Goal: Task Accomplishment & Management: Use online tool/utility

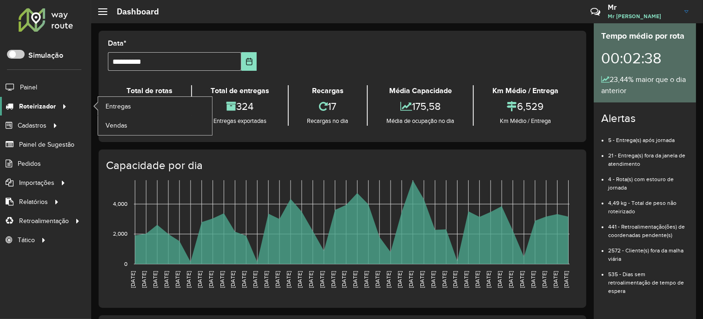
click at [56, 102] on div at bounding box center [63, 106] width 14 height 10
drag, startPoint x: 111, startPoint y: 95, endPoint x: 113, endPoint y: 101, distance: 6.3
click at [112, 97] on div "Total de rotas 18 Rotas exportadas" at bounding box center [149, 105] width 83 height 40
drag, startPoint x: 58, startPoint y: 105, endPoint x: 103, endPoint y: 99, distance: 45.0
click at [59, 105] on icon at bounding box center [63, 106] width 8 height 14
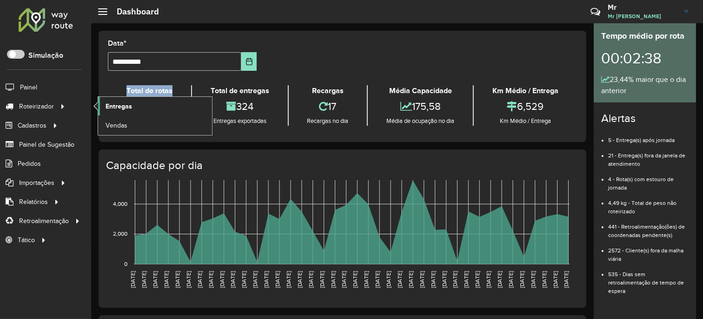
click at [124, 106] on span "Entregas" at bounding box center [119, 106] width 27 height 10
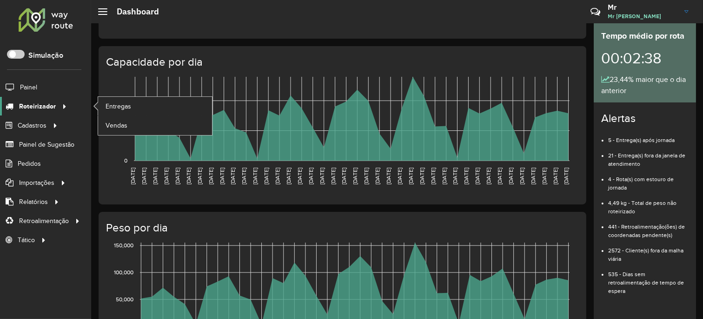
click at [56, 111] on div at bounding box center [63, 106] width 14 height 10
click at [120, 110] on span "Entregas" at bounding box center [119, 106] width 27 height 10
click at [59, 104] on icon at bounding box center [63, 106] width 8 height 14
click at [119, 107] on span "Entregas" at bounding box center [119, 106] width 27 height 10
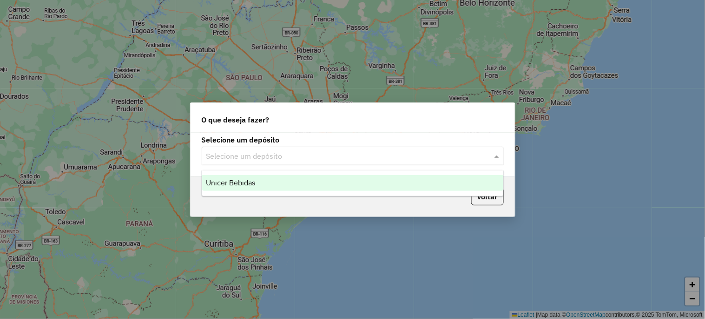
drag, startPoint x: 216, startPoint y: 153, endPoint x: 204, endPoint y: 176, distance: 26.4
click at [217, 153] on input "text" at bounding box center [343, 156] width 274 height 11
click at [227, 182] on span "Unicer Bebidas" at bounding box center [230, 183] width 49 height 8
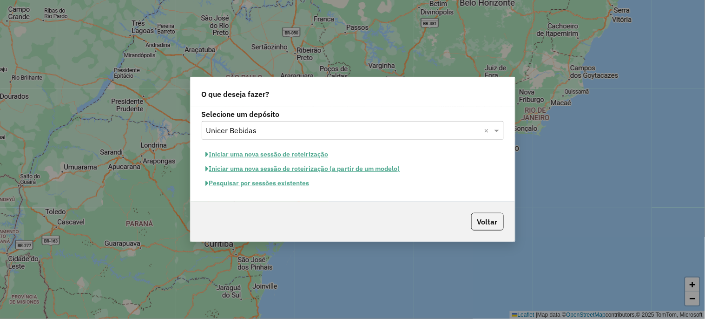
click at [256, 182] on button "Pesquisar por sessões existentes" at bounding box center [258, 183] width 112 height 14
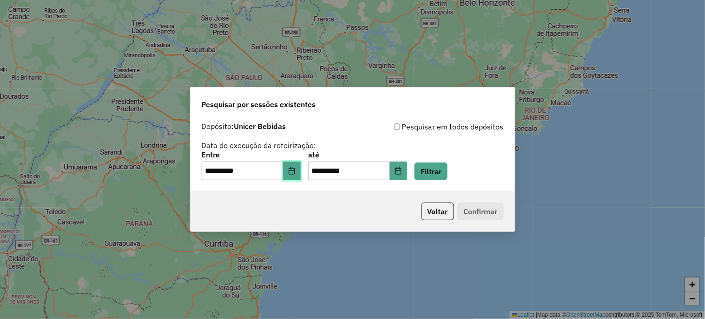
click at [296, 170] on icon "Choose Date" at bounding box center [291, 170] width 7 height 7
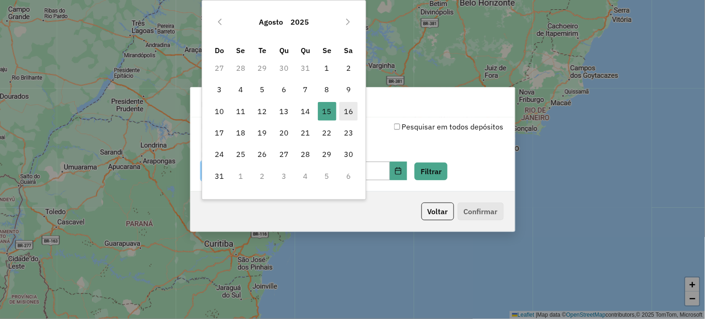
click at [350, 111] on span "16" at bounding box center [348, 111] width 19 height 19
type input "**********"
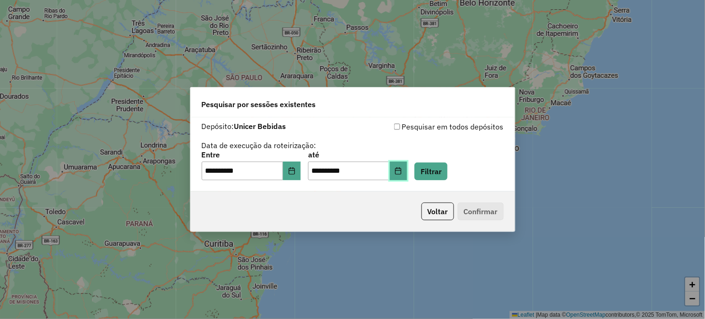
click at [407, 170] on button "Choose Date" at bounding box center [399, 170] width 18 height 19
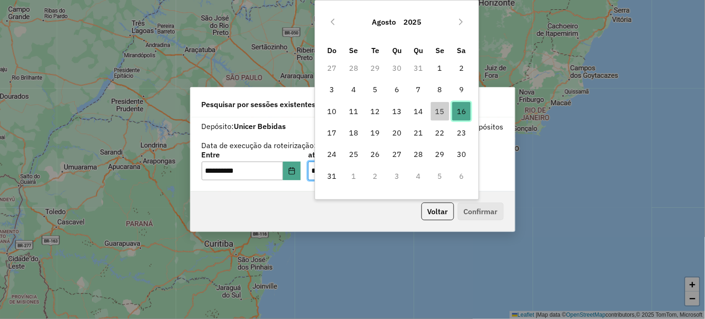
click at [460, 112] on span "16" at bounding box center [461, 111] width 19 height 19
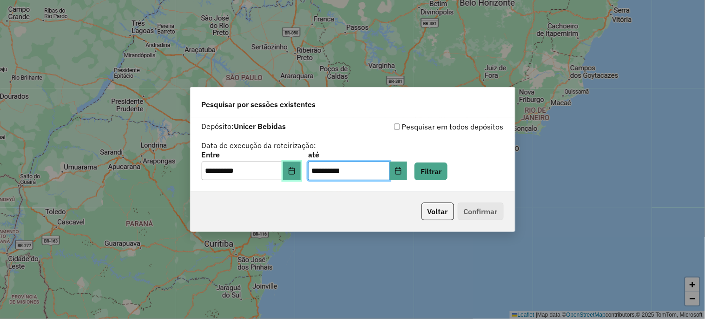
click at [291, 170] on button "Choose Date" at bounding box center [292, 170] width 18 height 19
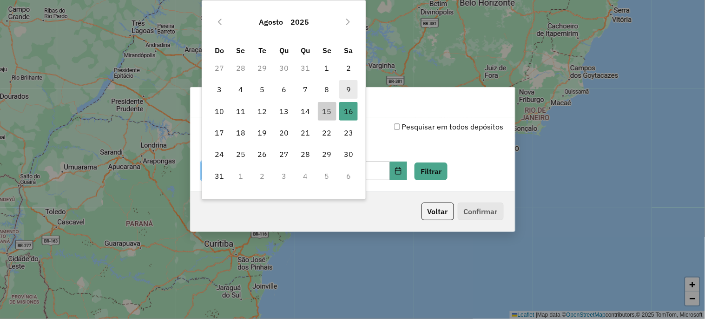
click at [346, 92] on span "9" at bounding box center [348, 89] width 19 height 19
type input "**********"
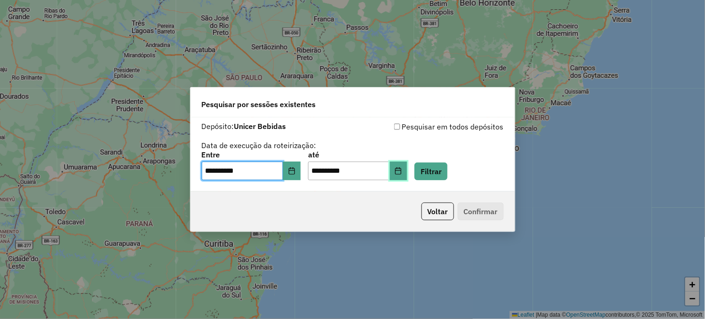
click at [402, 174] on icon "Choose Date" at bounding box center [399, 170] width 6 height 7
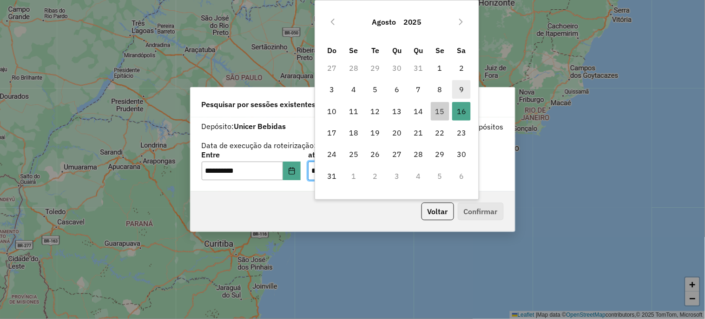
click at [466, 89] on span "9" at bounding box center [461, 89] width 19 height 19
type input "**********"
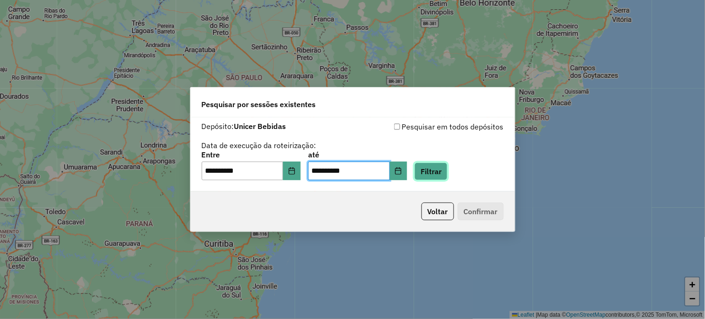
click at [440, 171] on button "Filtrar" at bounding box center [431, 171] width 33 height 18
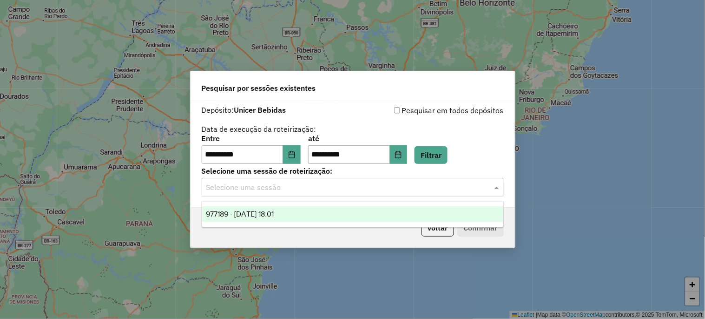
click at [285, 191] on input "text" at bounding box center [343, 187] width 274 height 11
drag, startPoint x: 268, startPoint y: 215, endPoint x: 360, endPoint y: 226, distance: 93.2
click at [268, 215] on span "977189 - 09/08/2025 18:01" at bounding box center [240, 214] width 68 height 8
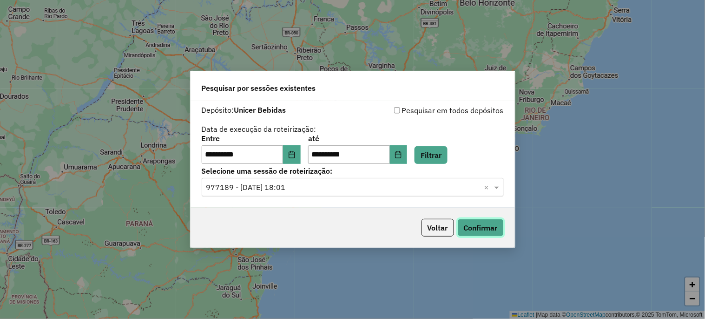
click at [479, 225] on button "Confirmar" at bounding box center [481, 228] width 46 height 18
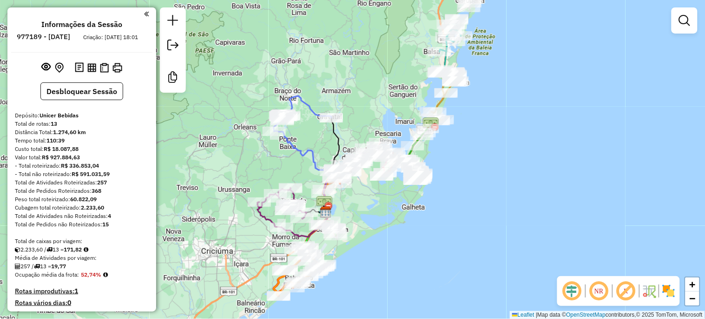
drag, startPoint x: 226, startPoint y: 153, endPoint x: 199, endPoint y: 206, distance: 59.1
click at [199, 206] on div "Janela de atendimento Grade de atendimento Capacidade Transportadoras Veículos …" at bounding box center [352, 159] width 705 height 319
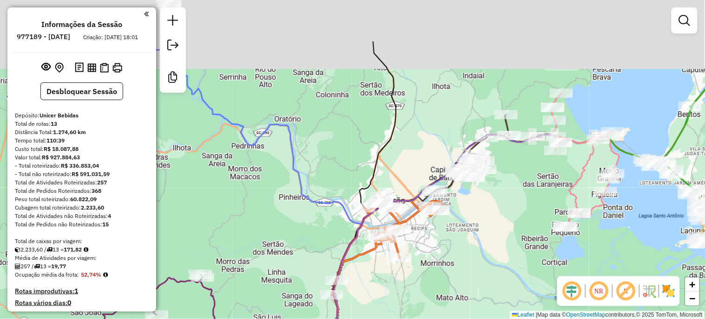
drag, startPoint x: 318, startPoint y: 185, endPoint x: 267, endPoint y: 306, distance: 131.5
click at [267, 306] on div "Janela de atendimento Grade de atendimento Capacidade Transportadoras Veículos …" at bounding box center [352, 159] width 705 height 319
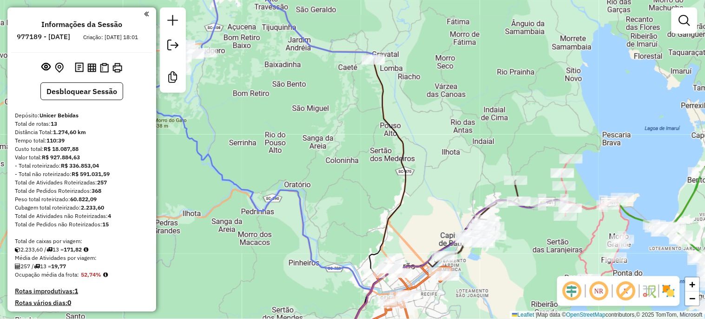
drag, startPoint x: 270, startPoint y: 283, endPoint x: 295, endPoint y: 300, distance: 30.7
click at [295, 300] on div "Janela de atendimento Grade de atendimento Capacidade Transportadoras Veículos …" at bounding box center [352, 159] width 705 height 319
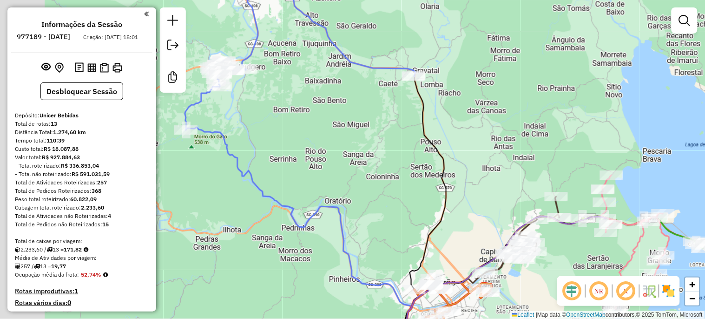
drag, startPoint x: 239, startPoint y: 106, endPoint x: 312, endPoint y: 117, distance: 74.3
click at [312, 117] on div "Janela de atendimento Grade de atendimento Capacidade Transportadoras Veículos …" at bounding box center [352, 159] width 705 height 319
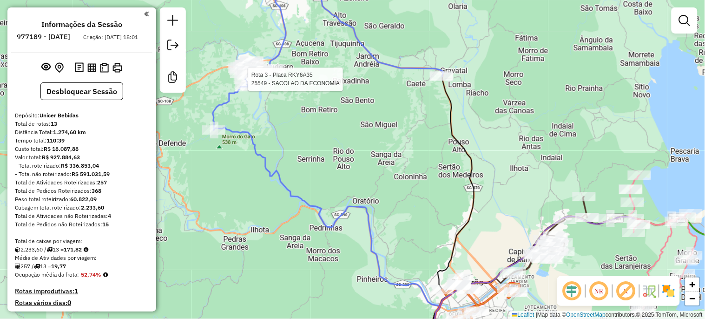
click at [21, 204] on div at bounding box center [21, 204] width 0 height 0
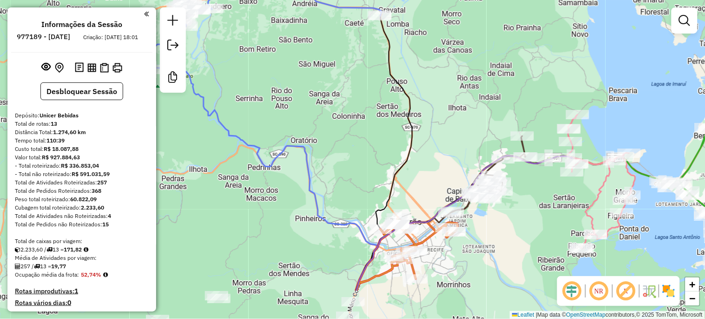
drag, startPoint x: 400, startPoint y: 187, endPoint x: 320, endPoint y: 84, distance: 130.6
click at [320, 84] on div "Janela de atendimento Grade de atendimento Capacidade Transportadoras Veículos …" at bounding box center [352, 159] width 705 height 319
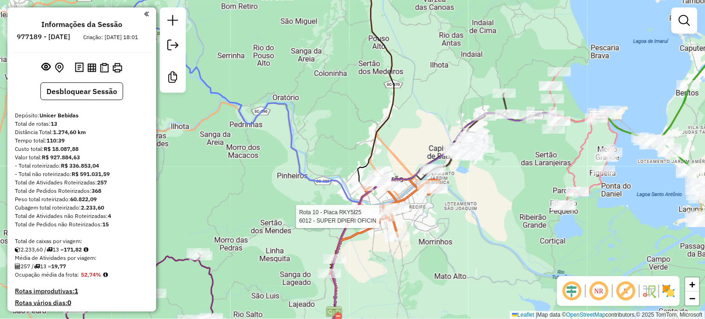
select select "**********"
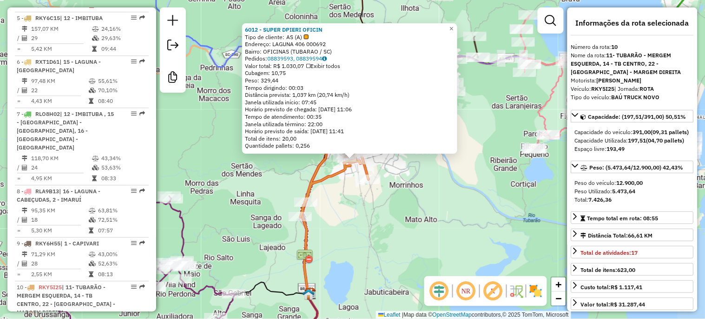
scroll to position [854, 0]
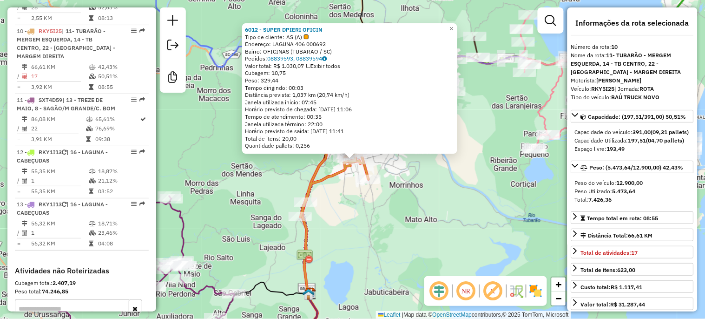
click at [418, 240] on div "6012 - SUPER DPIERI OFICIN Tipo de cliente: AS (A) Endereço: LAGUNA 406 000692 …" at bounding box center [352, 159] width 705 height 319
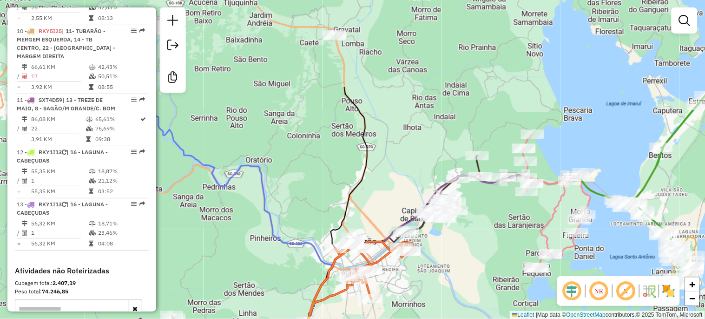
drag, startPoint x: 369, startPoint y: 65, endPoint x: 371, endPoint y: 179, distance: 114.4
click at [371, 179] on div "Janela de atendimento Grade de atendimento Capacidade Transportadoras Veículos …" at bounding box center [352, 159] width 705 height 319
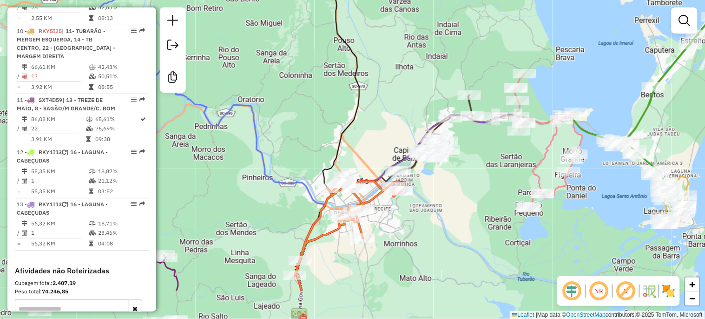
drag, startPoint x: 352, startPoint y: 137, endPoint x: 336, endPoint y: 0, distance: 138.1
click at [338, 17] on div "Janela de atendimento Grade de atendimento Capacidade Transportadoras Veículos …" at bounding box center [352, 159] width 705 height 319
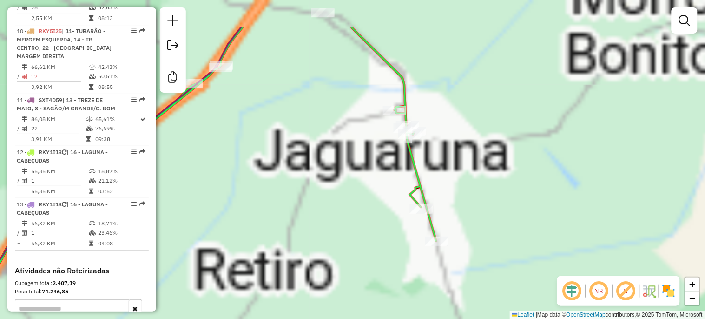
drag, startPoint x: 422, startPoint y: 142, endPoint x: 385, endPoint y: 205, distance: 73.0
click at [385, 205] on div "Janela de atendimento Grade de atendimento Capacidade Transportadoras Veículos …" at bounding box center [352, 159] width 705 height 319
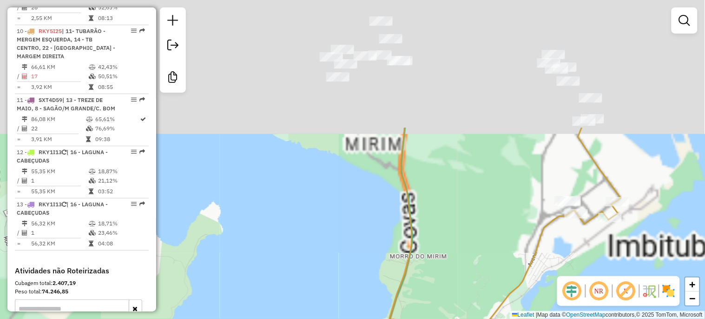
drag, startPoint x: 405, startPoint y: 84, endPoint x: 314, endPoint y: 267, distance: 204.0
click at [315, 266] on div "Janela de atendimento Grade de atendimento Capacidade Transportadoras Veículos …" at bounding box center [352, 159] width 705 height 319
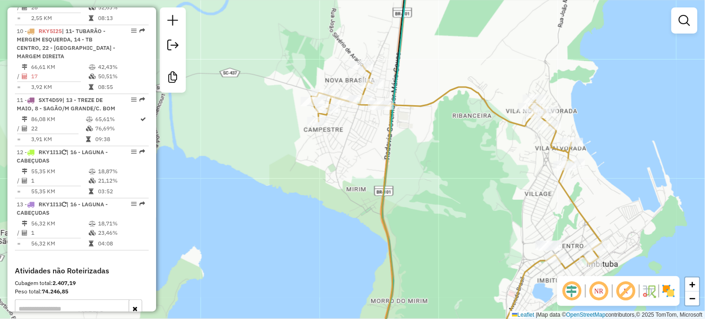
drag, startPoint x: 355, startPoint y: 185, endPoint x: 346, endPoint y: 251, distance: 66.6
click at [346, 248] on div "Janela de atendimento Grade de atendimento Capacidade Transportadoras Veículos …" at bounding box center [352, 159] width 705 height 319
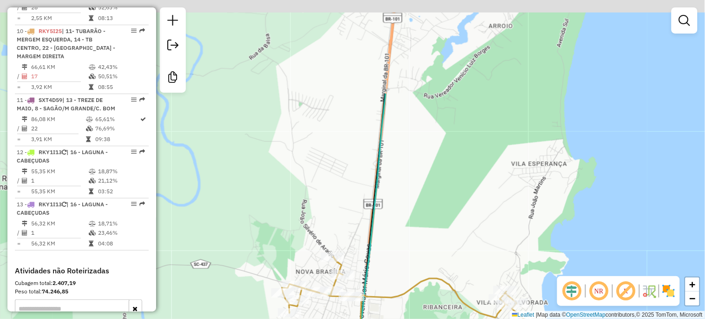
drag, startPoint x: 365, startPoint y: 83, endPoint x: 335, endPoint y: 251, distance: 170.9
click at [339, 241] on div "Janela de atendimento Grade de atendimento Capacidade Transportadoras Veículos …" at bounding box center [352, 159] width 705 height 319
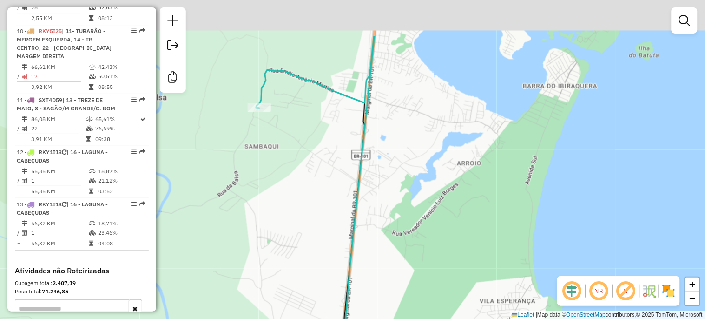
drag, startPoint x: 345, startPoint y: 127, endPoint x: 307, endPoint y: 261, distance: 138.7
click at [307, 260] on div "Janela de atendimento Grade de atendimento Capacidade Transportadoras Veículos …" at bounding box center [352, 159] width 705 height 319
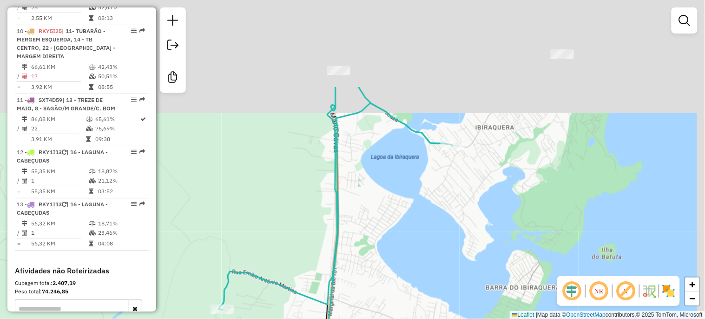
drag, startPoint x: 324, startPoint y: 139, endPoint x: 300, endPoint y: 314, distance: 175.9
click at [300, 314] on div "Janela de atendimento Grade de atendimento Capacidade Transportadoras Veículos …" at bounding box center [352, 159] width 705 height 319
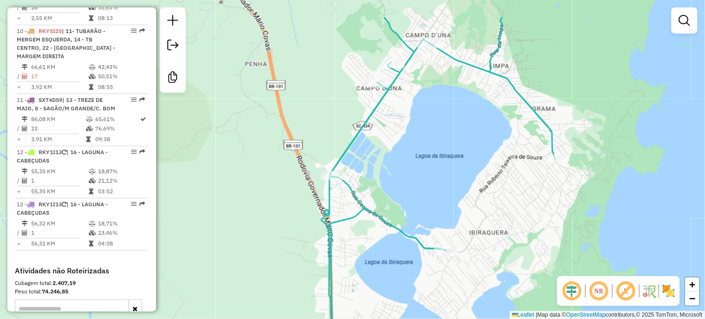
drag, startPoint x: 317, startPoint y: 214, endPoint x: 315, endPoint y: 264, distance: 49.3
click at [315, 264] on div "Janela de atendimento Grade de atendimento Capacidade Transportadoras Veículos …" at bounding box center [352, 159] width 705 height 319
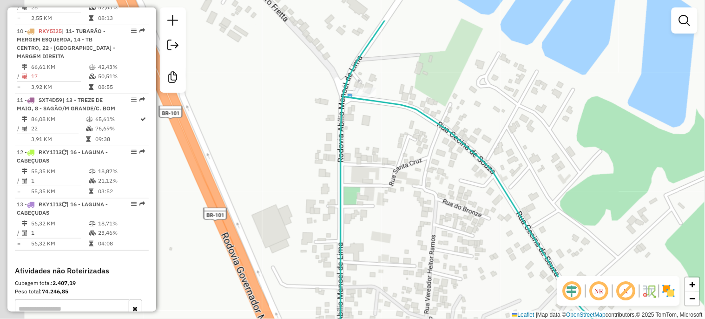
drag, startPoint x: 337, startPoint y: 130, endPoint x: 364, endPoint y: 183, distance: 59.3
click at [364, 183] on div "Janela de atendimento Grade de atendimento Capacidade Transportadoras Veículos …" at bounding box center [352, 159] width 705 height 319
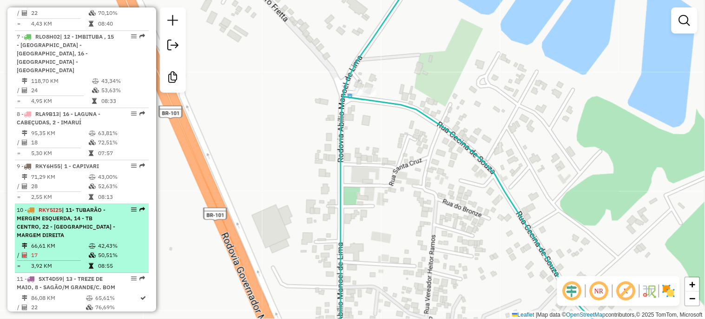
scroll to position [613, 0]
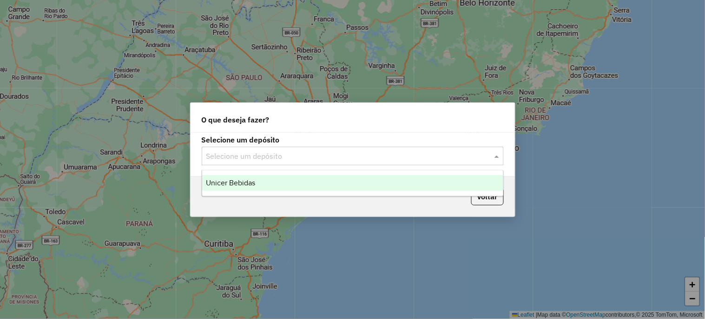
drag, startPoint x: 222, startPoint y: 151, endPoint x: 231, endPoint y: 152, distance: 8.9
click at [224, 152] on input "text" at bounding box center [343, 156] width 274 height 11
click at [238, 185] on span "Unicer Bebidas" at bounding box center [230, 183] width 49 height 8
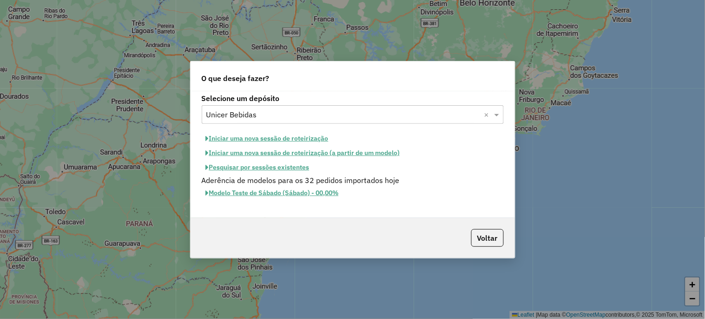
click at [227, 135] on button "Iniciar uma nova sessão de roteirização" at bounding box center [267, 138] width 131 height 14
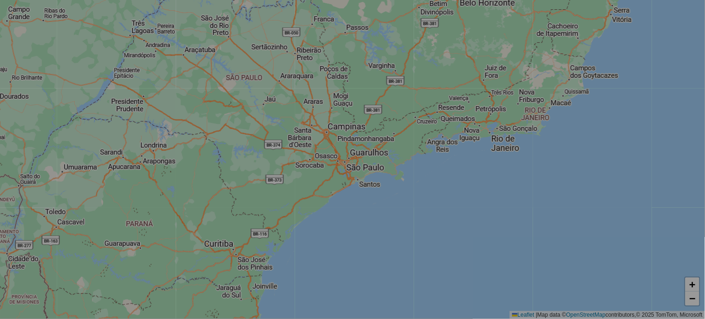
select select "*"
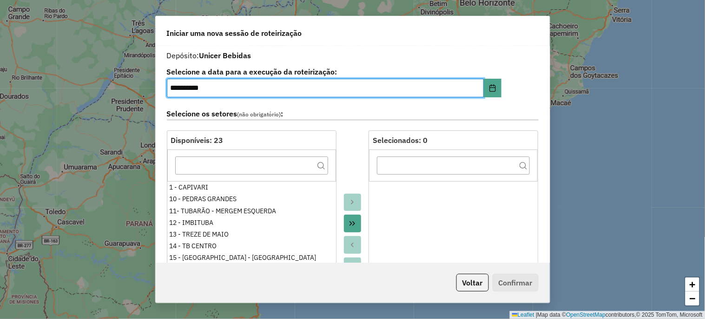
click at [171, 91] on input "**********" at bounding box center [325, 88] width 317 height 19
type input "**********"
click at [350, 221] on icon "Move All to Target" at bounding box center [353, 223] width 6 height 5
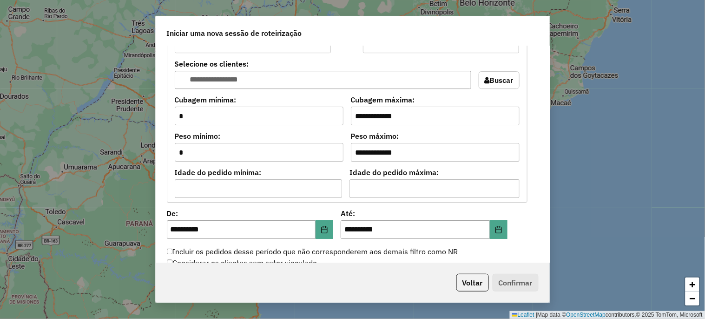
scroll to position [826, 0]
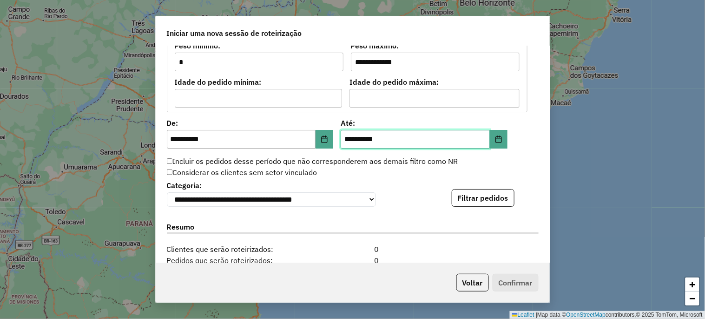
click at [345, 135] on input "**********" at bounding box center [415, 139] width 149 height 19
type input "**********"
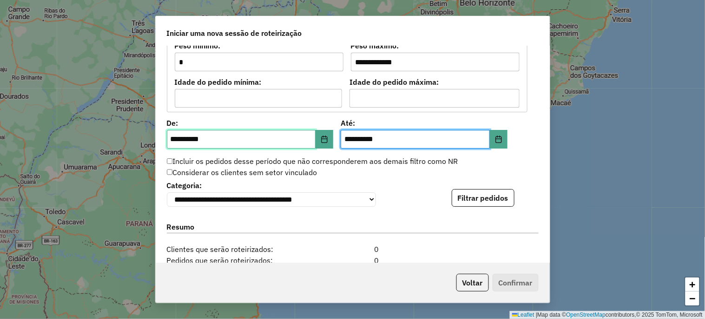
click at [173, 139] on input "**********" at bounding box center [241, 139] width 149 height 19
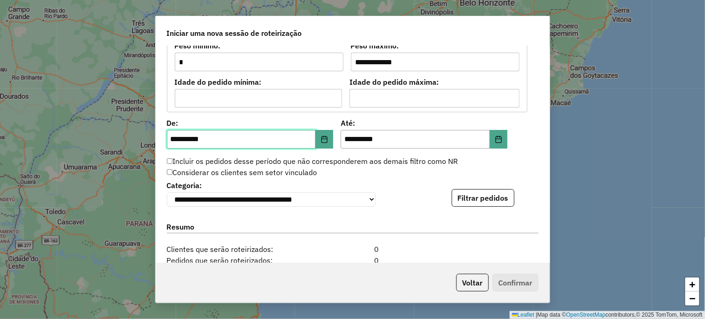
click at [173, 139] on input "**********" at bounding box center [241, 139] width 149 height 19
type input "**********"
click at [418, 205] on div "**********" at bounding box center [353, 192] width 372 height 28
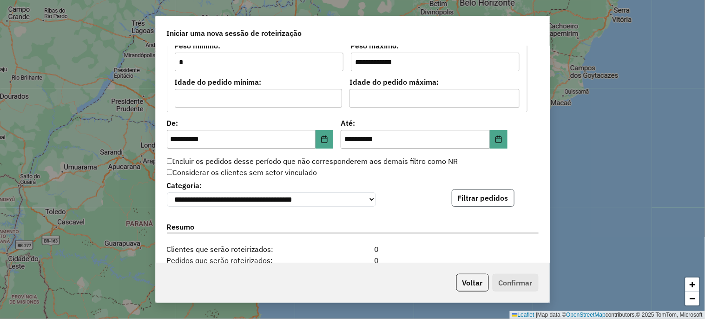
click at [457, 199] on button "Filtrar pedidos" at bounding box center [483, 198] width 63 height 18
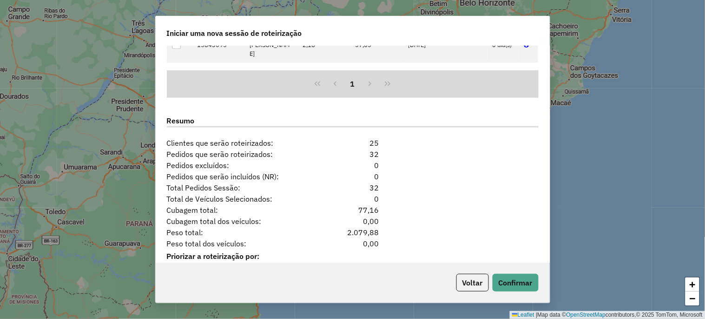
scroll to position [1136, 0]
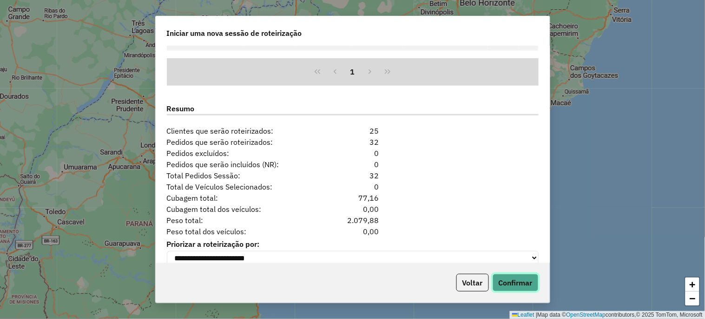
click at [513, 285] on button "Confirmar" at bounding box center [516, 282] width 46 height 18
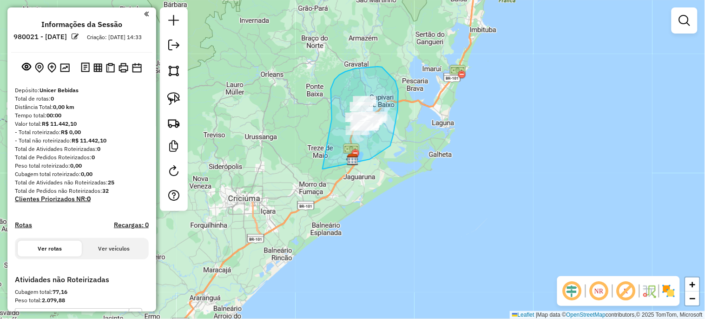
drag, startPoint x: 332, startPoint y: 119, endPoint x: 323, endPoint y: 158, distance: 40.1
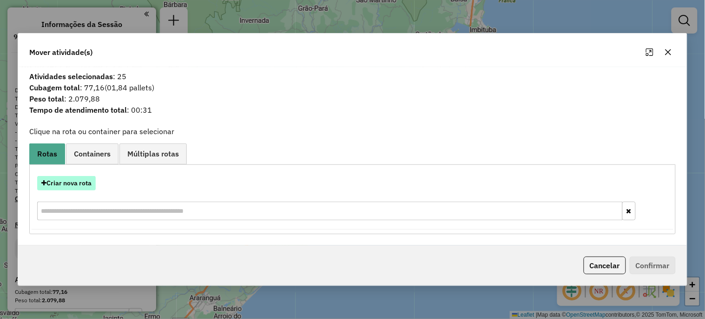
click at [50, 183] on button "Criar nova rota" at bounding box center [66, 183] width 59 height 14
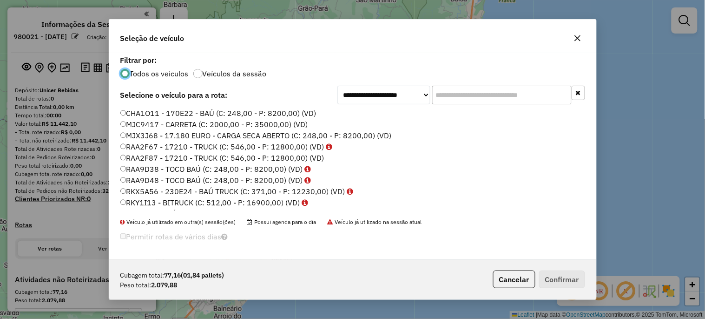
scroll to position [5, 2]
click at [448, 98] on input "text" at bounding box center [501, 95] width 139 height 19
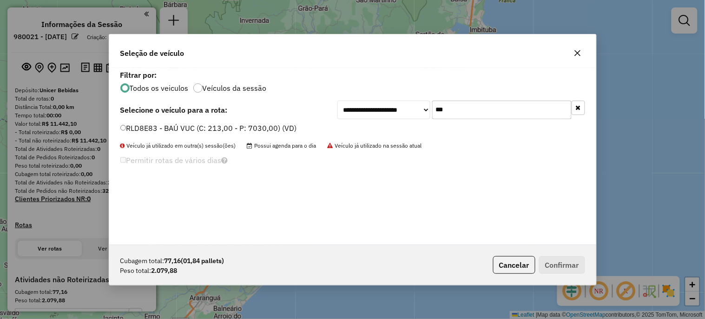
type input "***"
click at [244, 128] on label "RLD8E83 - BAÚ VUC (C: 213,00 - P: 7030,00) (VD)" at bounding box center [208, 127] width 177 height 11
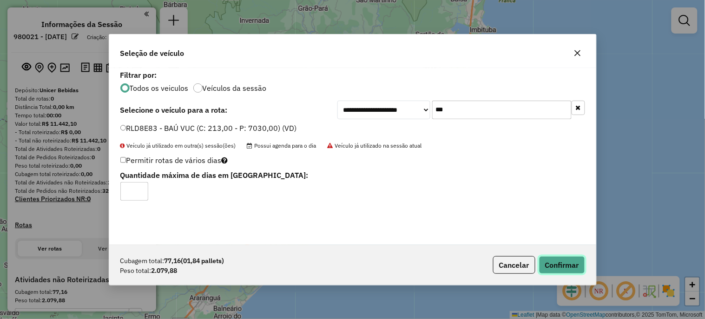
click at [555, 261] on button "Confirmar" at bounding box center [562, 265] width 46 height 18
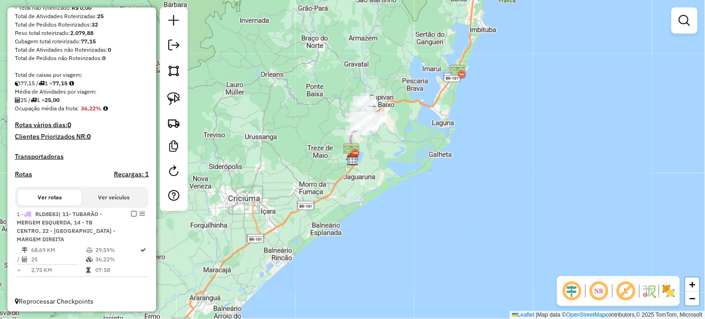
scroll to position [151, 0]
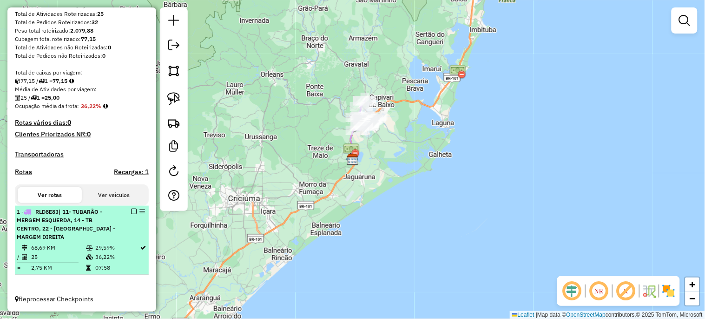
click at [133, 212] on em at bounding box center [134, 211] width 6 height 6
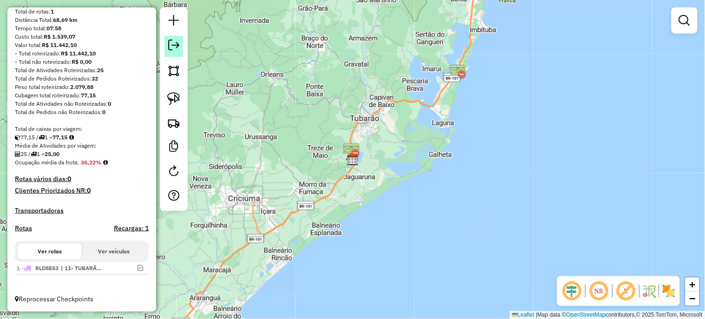
click at [177, 57] on link at bounding box center [174, 46] width 19 height 21
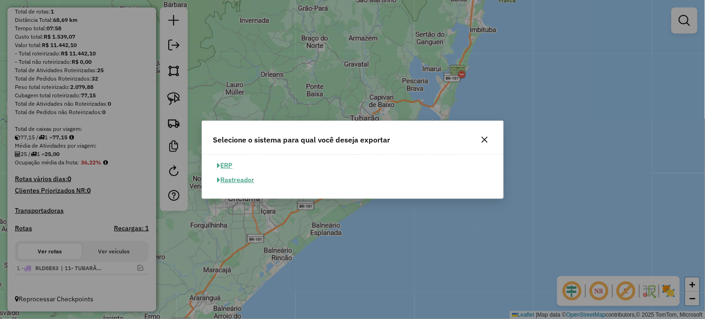
click at [223, 165] on button "ERP" at bounding box center [225, 165] width 24 height 14
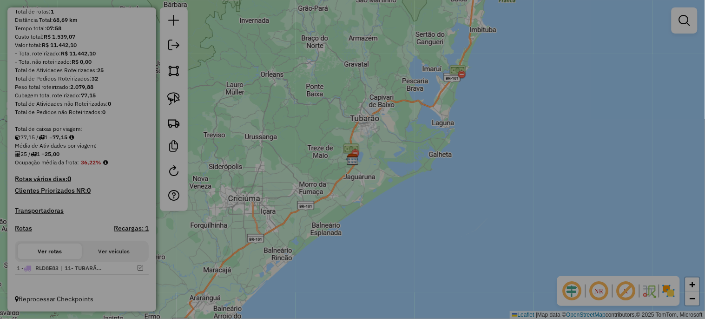
select select "**"
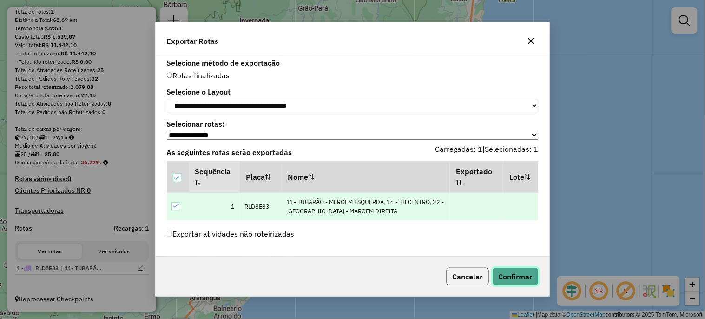
click at [511, 285] on button "Confirmar" at bounding box center [516, 276] width 46 height 18
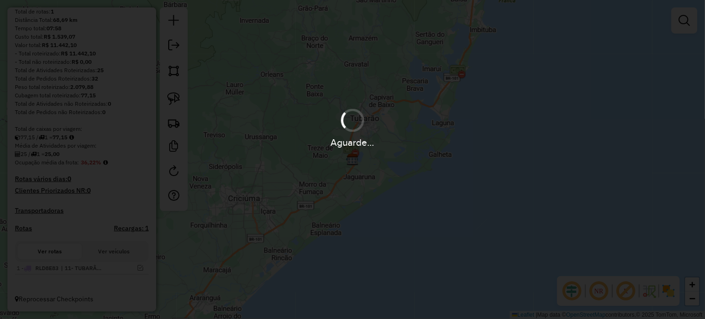
scroll to position [155, 0]
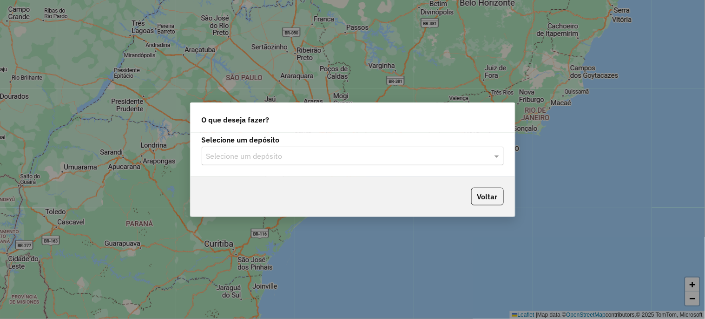
click at [256, 153] on input "text" at bounding box center [343, 156] width 274 height 11
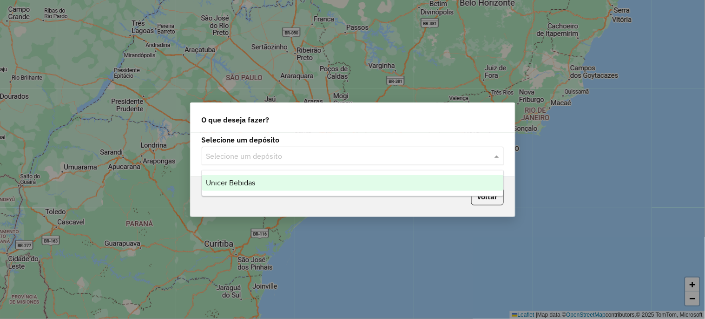
click at [225, 193] on ng-dropdown-panel "Unicer Bebidas" at bounding box center [353, 183] width 302 height 27
click at [224, 183] on span "Unicer Bebidas" at bounding box center [230, 183] width 49 height 8
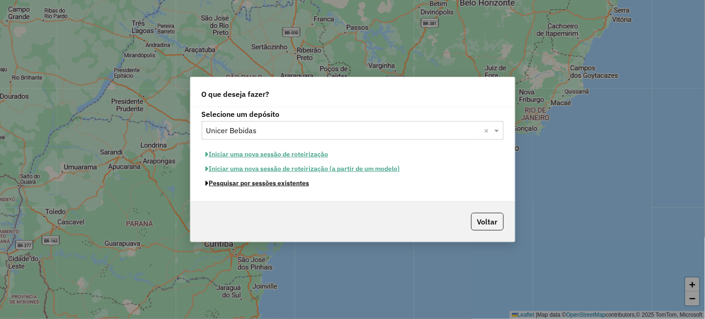
click at [222, 184] on button "Pesquisar por sessões existentes" at bounding box center [258, 183] width 112 height 14
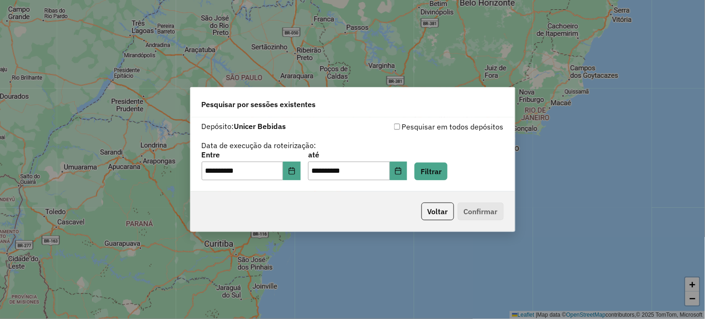
click at [308, 168] on div "**********" at bounding box center [353, 165] width 302 height 29
click at [301, 169] on button "Choose Date" at bounding box center [292, 170] width 18 height 19
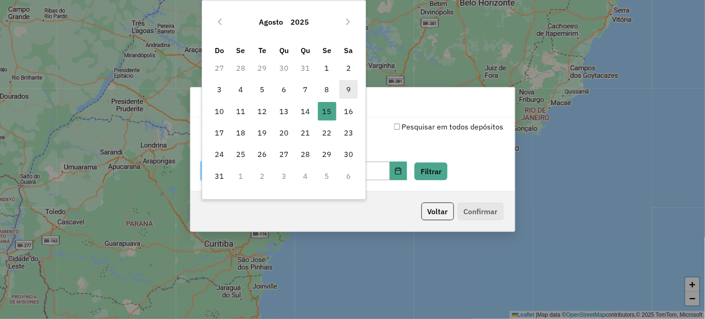
click at [348, 87] on span "9" at bounding box center [348, 89] width 19 height 19
type input "**********"
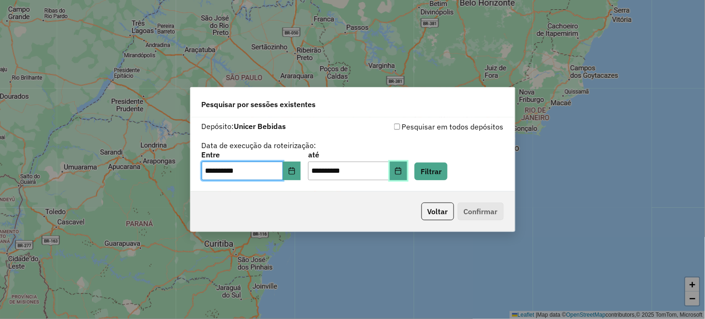
click at [407, 167] on button "Choose Date" at bounding box center [399, 170] width 18 height 19
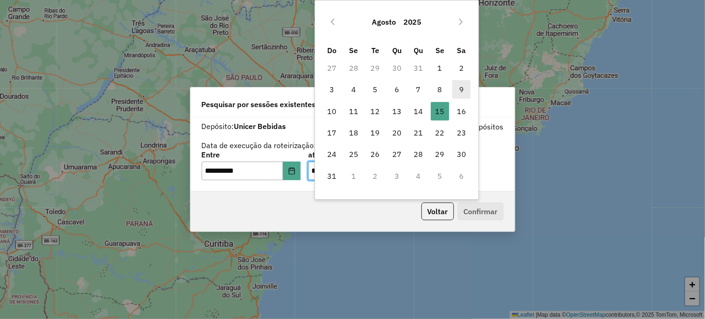
click at [462, 82] on span "9" at bounding box center [461, 89] width 19 height 19
type input "**********"
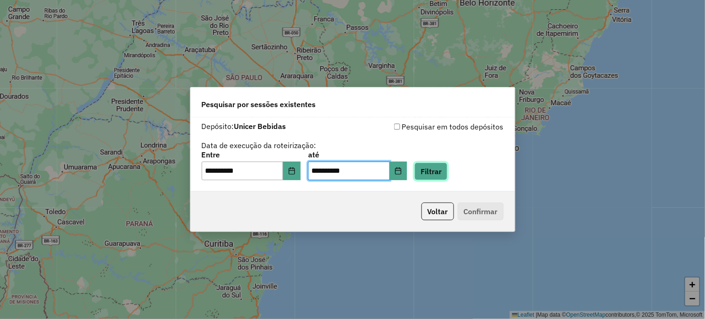
click at [448, 173] on button "Filtrar" at bounding box center [431, 171] width 33 height 18
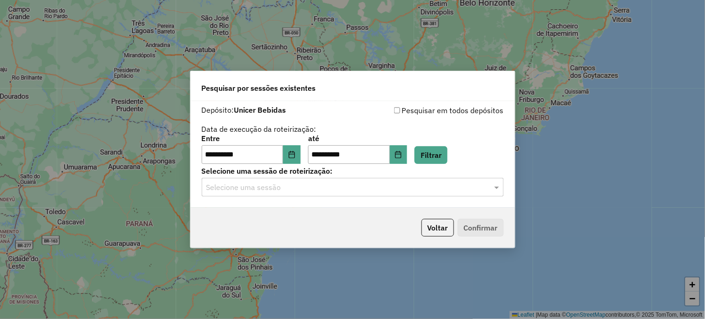
click at [304, 192] on input "text" at bounding box center [343, 187] width 274 height 11
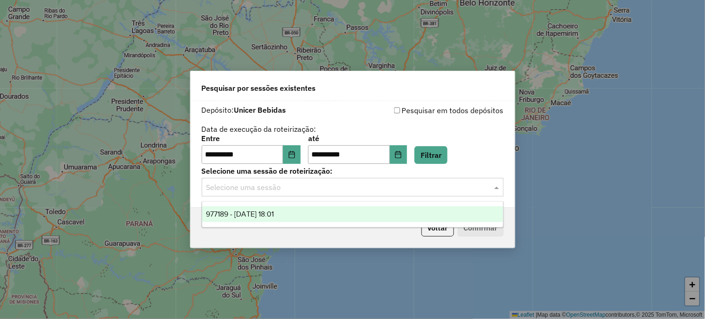
click at [297, 216] on div "977189 - 09/08/2025 18:01" at bounding box center [352, 214] width 301 height 16
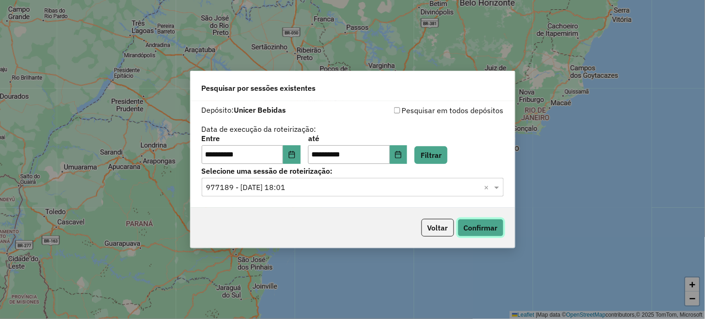
click at [485, 232] on button "Confirmar" at bounding box center [481, 228] width 46 height 18
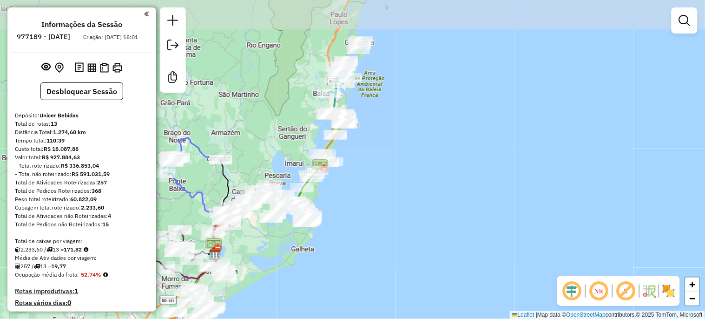
drag, startPoint x: 429, startPoint y: 48, endPoint x: 294, endPoint y: 142, distance: 164.3
click at [294, 142] on div "Janela de atendimento Grade de atendimento Capacidade Transportadoras Veículos …" at bounding box center [352, 159] width 705 height 319
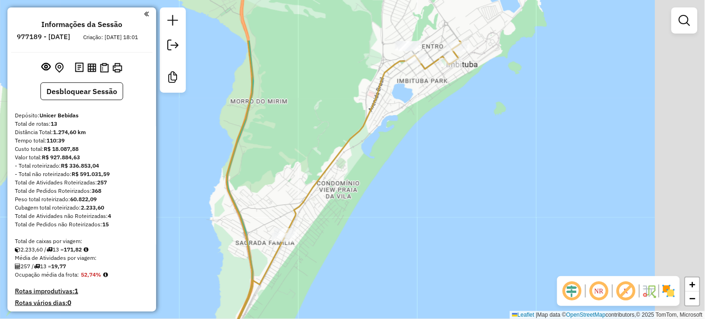
drag, startPoint x: 431, startPoint y: 98, endPoint x: 285, endPoint y: 170, distance: 162.8
click at [284, 172] on div "Janela de atendimento Grade de atendimento Capacidade Transportadoras Veículos …" at bounding box center [352, 159] width 705 height 319
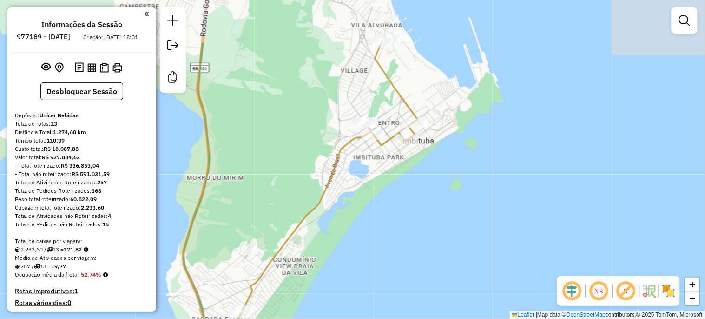
drag, startPoint x: 407, startPoint y: 93, endPoint x: 349, endPoint y: 182, distance: 105.7
click at [349, 182] on div "Janela de atendimento Grade de atendimento Capacidade Transportadoras Veículos …" at bounding box center [352, 159] width 705 height 319
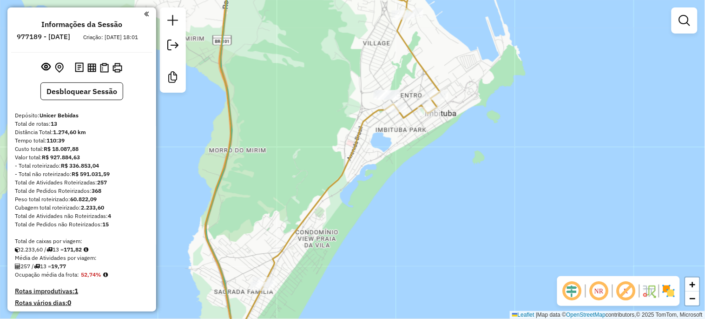
drag, startPoint x: 357, startPoint y: 191, endPoint x: 401, endPoint y: 163, distance: 52.2
click at [401, 163] on div "Janela de atendimento Grade de atendimento Capacidade Transportadoras Veículos …" at bounding box center [352, 159] width 705 height 319
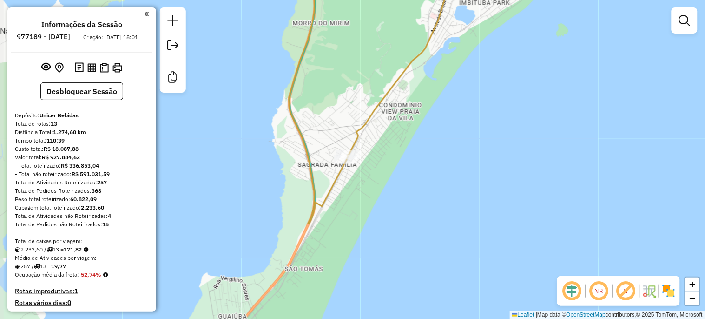
drag, startPoint x: 341, startPoint y: 183, endPoint x: 425, endPoint y: 56, distance: 152.0
click at [425, 56] on icon at bounding box center [382, 32] width 284 height 383
click at [281, 135] on div "Janela de atendimento Grade de atendimento Capacidade Transportadoras Veículos …" at bounding box center [352, 159] width 705 height 319
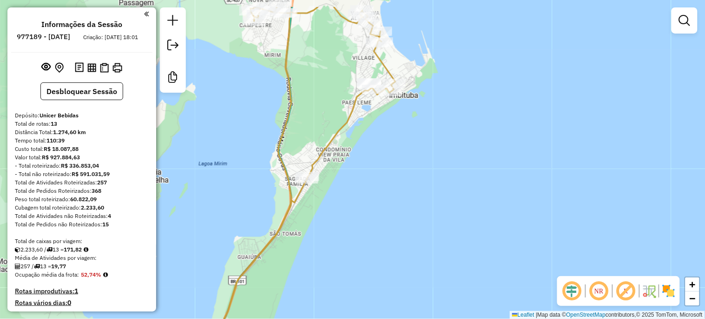
drag, startPoint x: 284, startPoint y: 100, endPoint x: 289, endPoint y: 158, distance: 58.8
click at [286, 187] on icon at bounding box center [292, 198] width 207 height 383
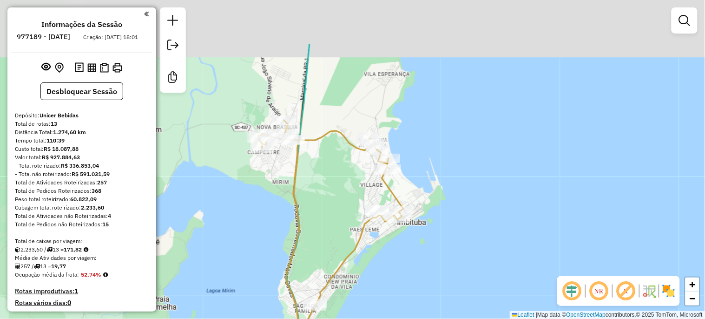
drag, startPoint x: 298, startPoint y: 116, endPoint x: 306, endPoint y: 192, distance: 76.7
click at [306, 192] on div "Janela de atendimento Grade de atendimento Capacidade Transportadoras Veículos …" at bounding box center [352, 159] width 705 height 319
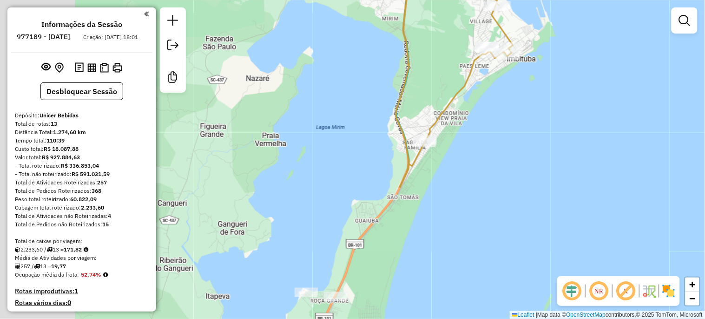
drag, startPoint x: 207, startPoint y: 257, endPoint x: 317, endPoint y: 94, distance: 196.7
click at [317, 94] on div "Janela de atendimento Grade de atendimento Capacidade Transportadoras Veículos …" at bounding box center [352, 159] width 705 height 319
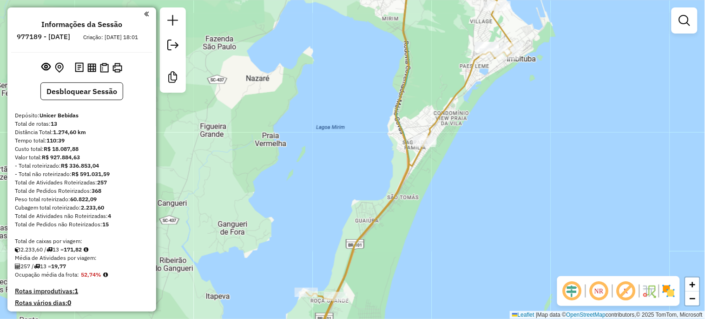
click at [316, 177] on div "Janela de atendimento Grade de atendimento Capacidade Transportadoras Veículos …" at bounding box center [352, 159] width 705 height 319
